Goal: Entertainment & Leisure: Consume media (video, audio)

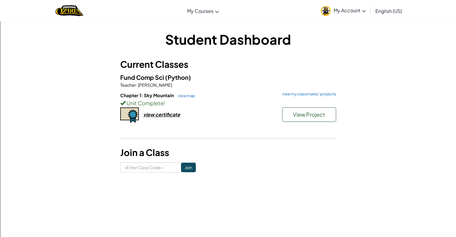
click at [299, 91] on div "Fund Comp Sci (Python) Teacher : [PERSON_NAME] Chapter 1: Sky Mountain view map…" at bounding box center [228, 105] width 216 height 64
click at [297, 94] on link "view my classmates' projects" at bounding box center [307, 94] width 57 height 4
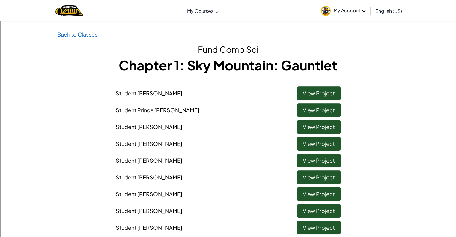
click at [158, 132] on li "Student [PERSON_NAME] View Project" at bounding box center [228, 125] width 234 height 17
click at [303, 143] on link "View Project" at bounding box center [319, 144] width 44 height 14
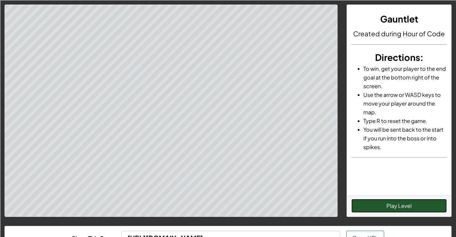
click at [386, 205] on button "Play Level" at bounding box center [399, 206] width 95 height 14
click at [386, 205] on button "Restart Level" at bounding box center [399, 206] width 95 height 14
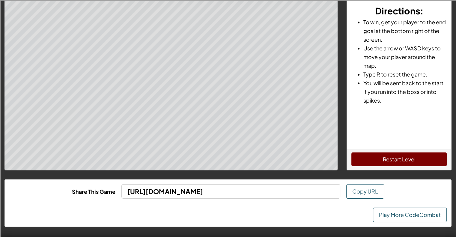
scroll to position [46, 0]
click at [385, 213] on link "Play More CodeCombat" at bounding box center [410, 215] width 74 height 14
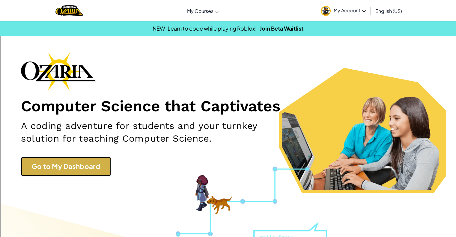
click at [40, 165] on link "Go to My Dashboard" at bounding box center [66, 166] width 90 height 19
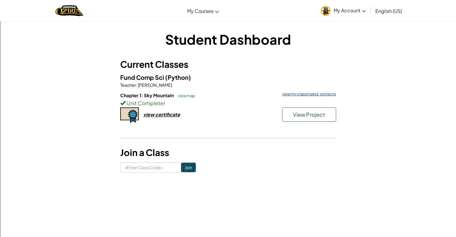
click at [293, 92] on link "view my classmates' projects" at bounding box center [307, 94] width 57 height 4
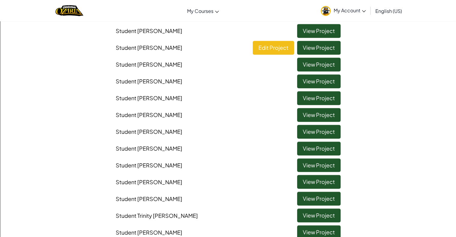
scroll to position [331, 0]
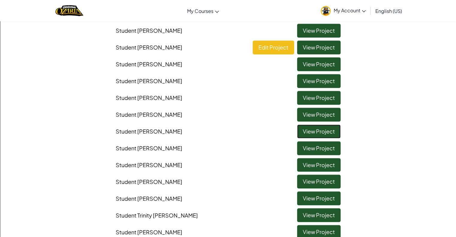
click at [314, 130] on link "View Project" at bounding box center [319, 132] width 44 height 14
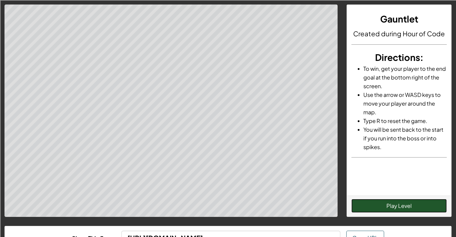
click at [362, 204] on button "Play Level" at bounding box center [399, 206] width 95 height 14
click at [362, 204] on button "Restart Level" at bounding box center [399, 206] width 95 height 14
drag, startPoint x: 362, startPoint y: 204, endPoint x: 364, endPoint y: 217, distance: 13.4
click at [364, 217] on div "Gauntlet Created during Hour of Code Directions : To win, get your player to th…" at bounding box center [228, 142] width 456 height 284
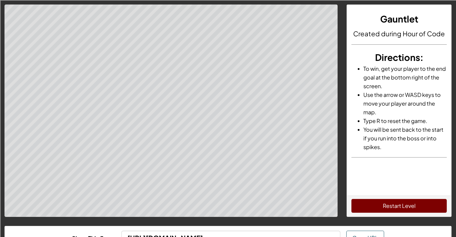
click at [364, 217] on div "Gauntlet Created during Hour of Code Directions : To win, get your player to th…" at bounding box center [228, 142] width 456 height 284
